Goal: Find specific page/section: Find specific page/section

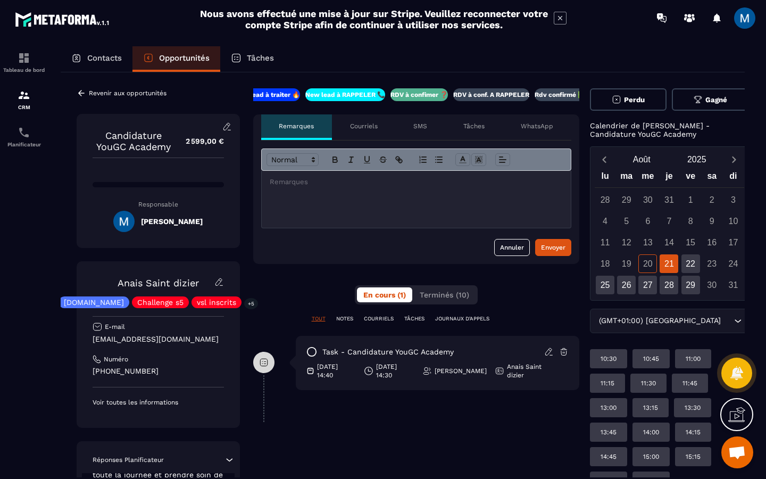
click at [509, 97] on p "RDV à conf. A RAPPELER" at bounding box center [491, 94] width 76 height 9
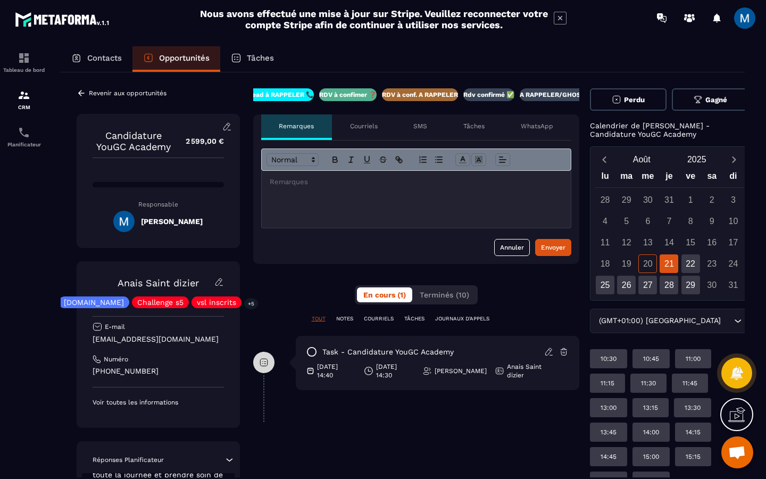
scroll to position [0, 91]
click at [81, 90] on icon at bounding box center [81, 93] width 6 height 6
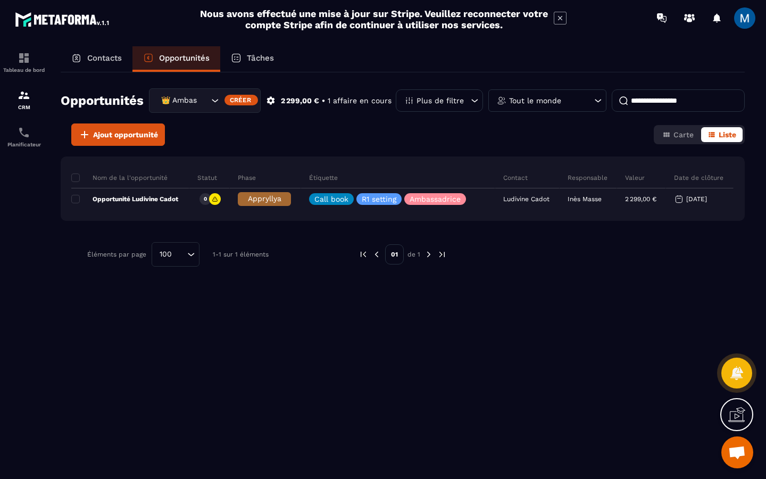
click at [216, 102] on icon "Search for option" at bounding box center [215, 100] width 11 height 11
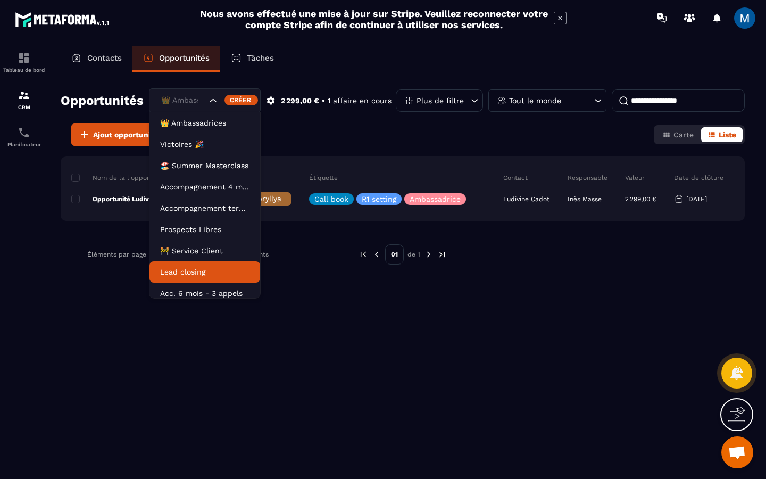
click at [204, 268] on p "Lead closing" at bounding box center [204, 272] width 89 height 11
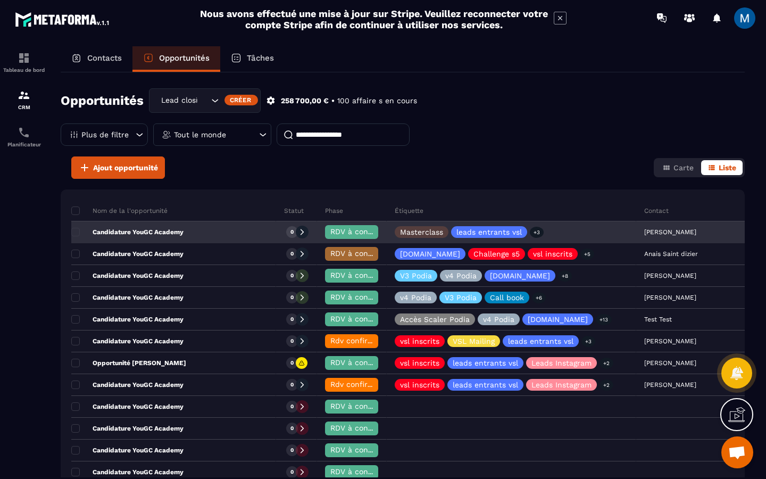
click at [197, 229] on div "Candidature YouGC Academy" at bounding box center [173, 232] width 205 height 21
